Goal: Task Accomplishment & Management: Manage account settings

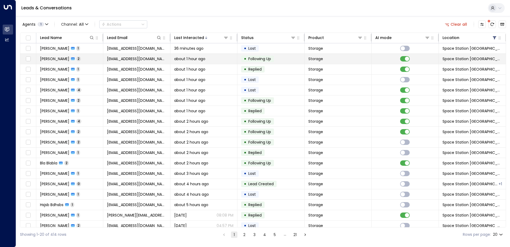
click at [357, 61] on td "Storage" at bounding box center [338, 59] width 67 height 10
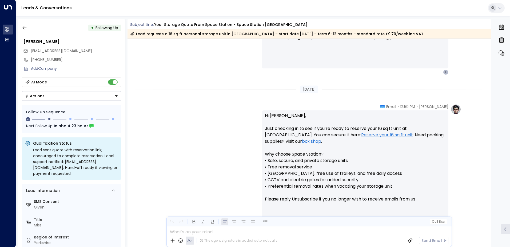
scroll to position [257, 0]
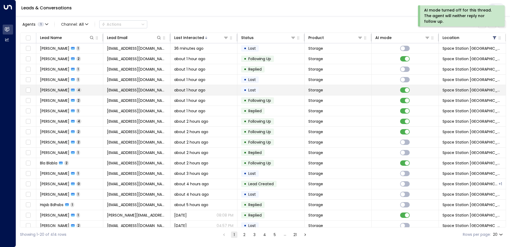
click at [360, 90] on td "Storage" at bounding box center [338, 90] width 67 height 10
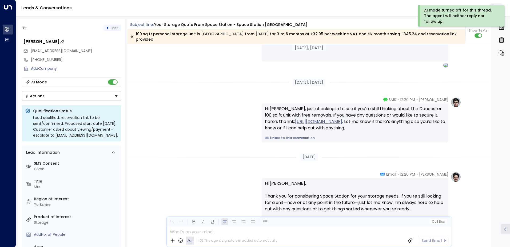
scroll to position [652, 0]
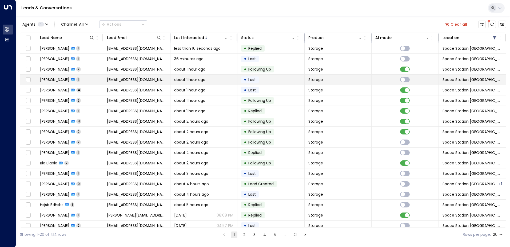
scroll to position [26, 0]
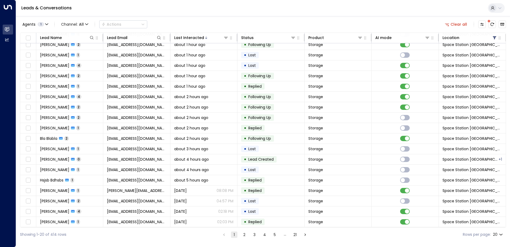
click at [245, 236] on button "2" at bounding box center [244, 234] width 6 height 6
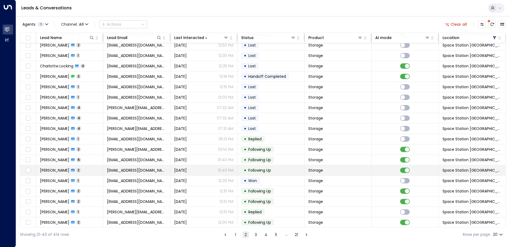
scroll to position [26, 0]
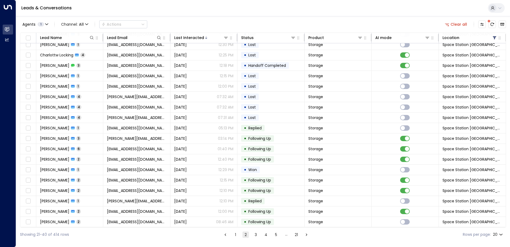
click at [237, 235] on button "1" at bounding box center [235, 234] width 6 height 6
